Goal: Task Accomplishment & Management: Use online tool/utility

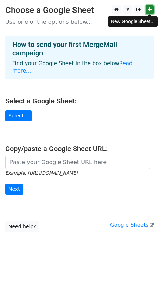
click at [150, 9] on icon at bounding box center [150, 9] width 4 height 5
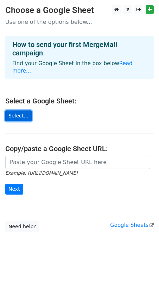
click at [11, 111] on link "Select..." at bounding box center [18, 116] width 26 height 11
click at [22, 111] on link "Select..." at bounding box center [18, 116] width 26 height 11
click at [24, 111] on link "Select..." at bounding box center [18, 116] width 26 height 11
click at [20, 111] on link "Select..." at bounding box center [18, 116] width 26 height 11
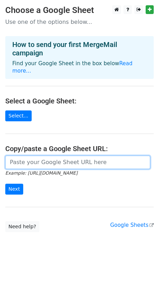
click at [39, 156] on input "url" at bounding box center [77, 162] width 145 height 13
paste input "[URL][DOMAIN_NAME]"
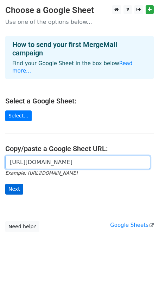
type input "https://docs.google.com/spreadsheets/d/19Z97RyCMQB437ayv5N1KfckCdgEuNU00/edit?u…"
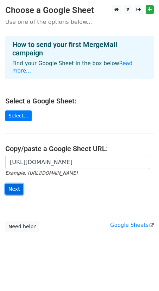
scroll to position [0, 0]
click at [15, 184] on input "Next" at bounding box center [14, 189] width 18 height 11
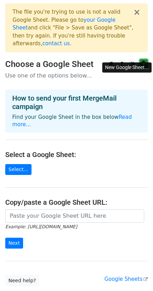
click at [145, 61] on icon at bounding box center [144, 63] width 4 height 5
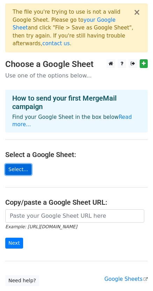
click at [18, 164] on link "Select..." at bounding box center [18, 169] width 26 height 11
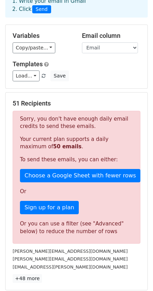
scroll to position [6, 0]
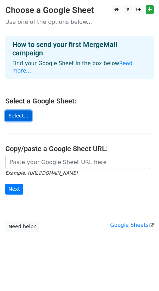
click at [23, 111] on link "Select..." at bounding box center [18, 116] width 26 height 11
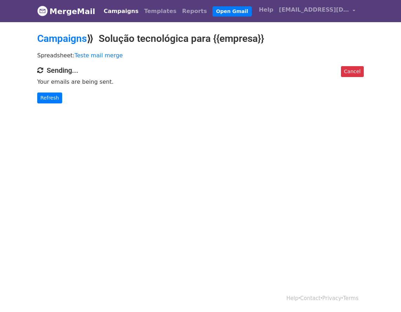
drag, startPoint x: 155, startPoint y: 135, endPoint x: 155, endPoint y: 128, distance: 6.3
click at [155, 135] on html "MergeMail Campaigns Templates Reports Open Gmail Daily emails left: 50 Help ate…" at bounding box center [200, 156] width 401 height 312
click at [50, 103] on link "Refresh" at bounding box center [49, 97] width 25 height 11
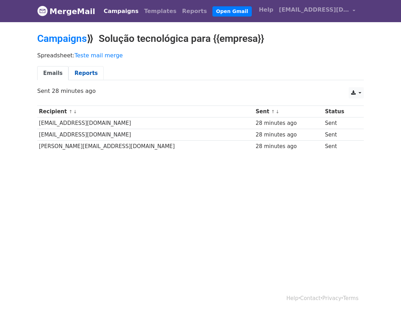
click at [76, 71] on link "Reports" at bounding box center [85, 73] width 35 height 14
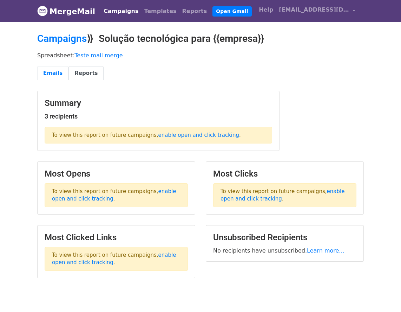
click at [55, 71] on link "Emails" at bounding box center [52, 73] width 31 height 14
